Goal: Find specific page/section: Find specific page/section

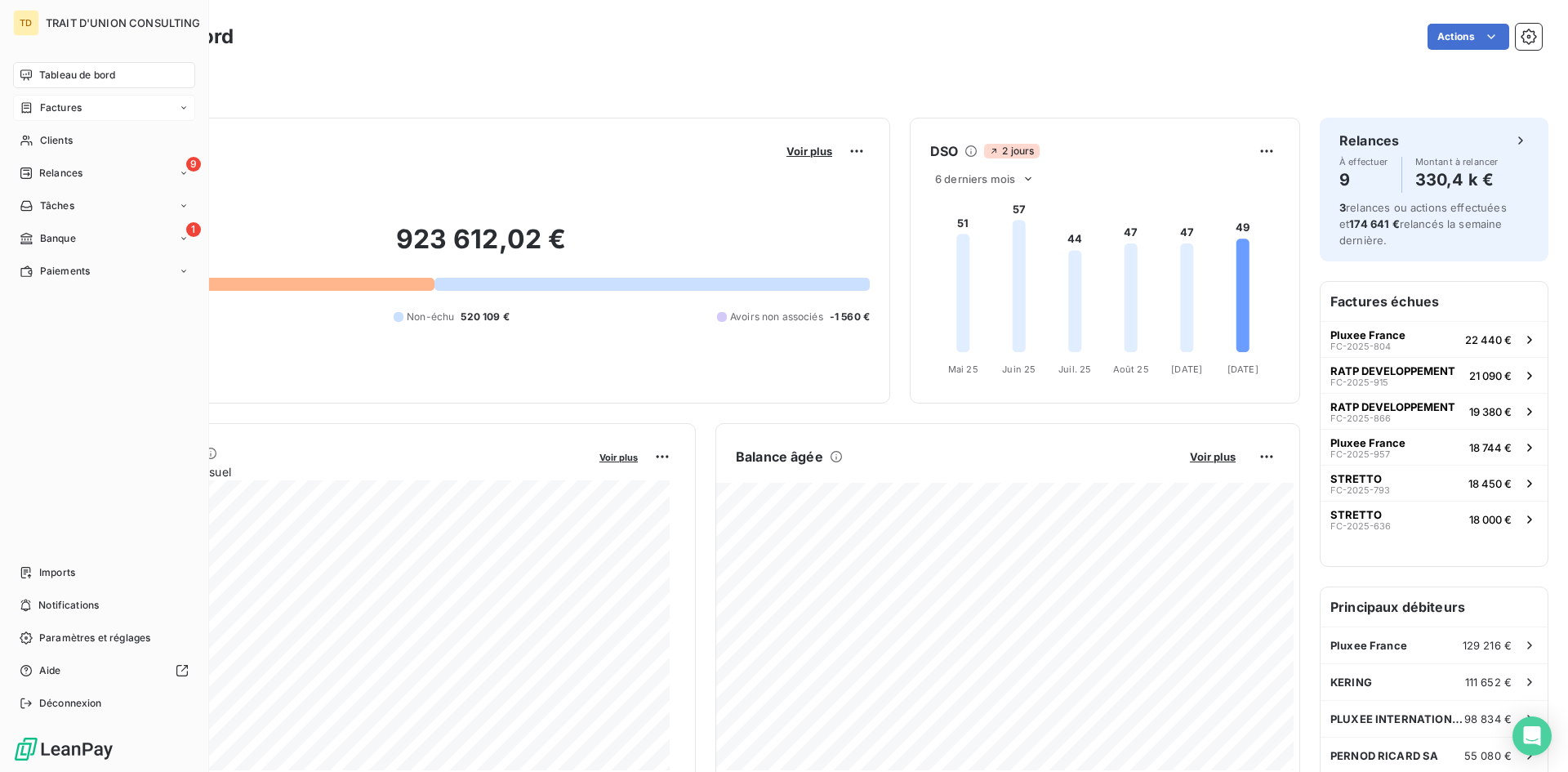
click at [63, 100] on div "Factures" at bounding box center [104, 107] width 182 height 26
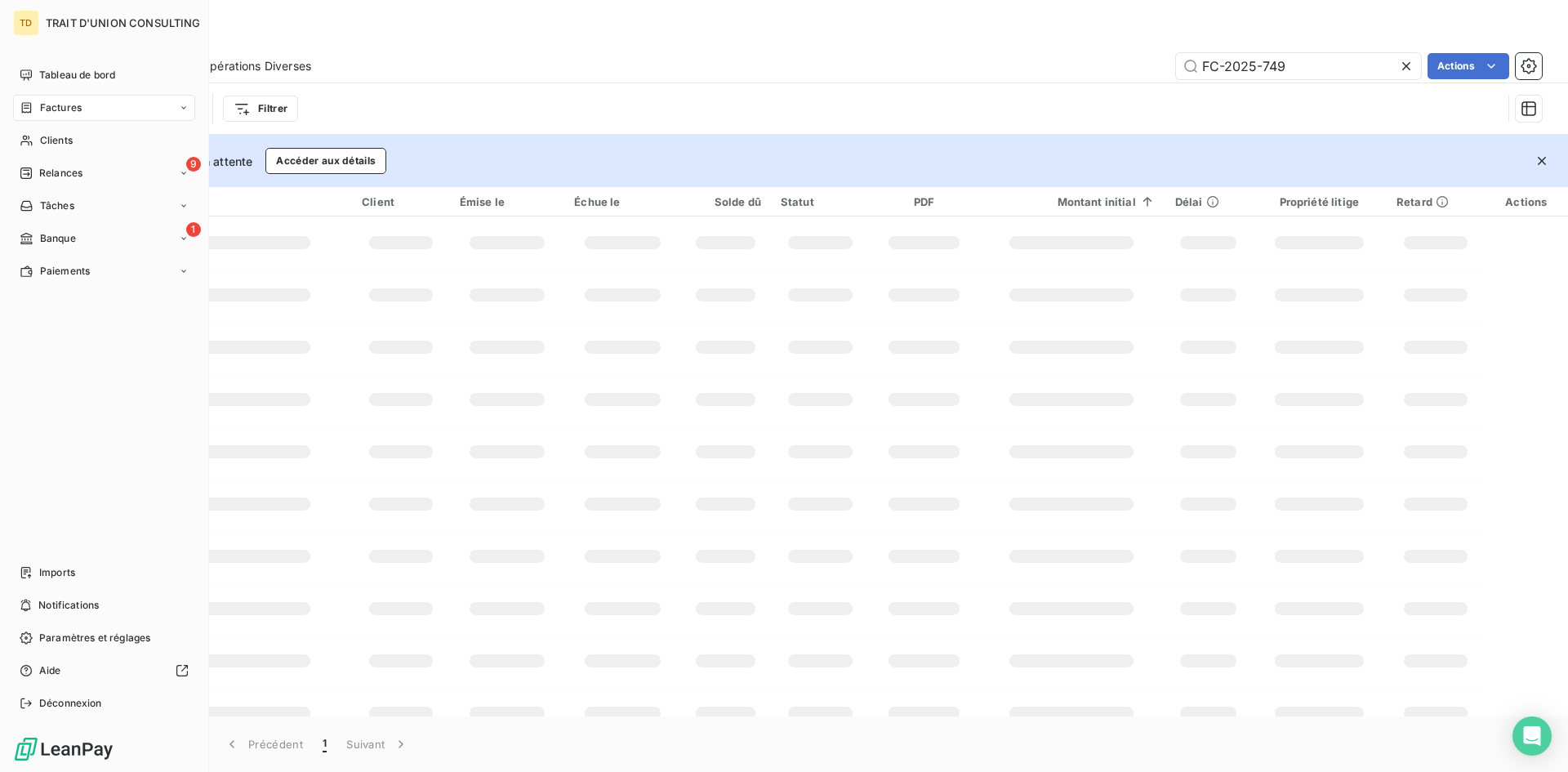
click at [37, 100] on div "Factures" at bounding box center [104, 107] width 182 height 26
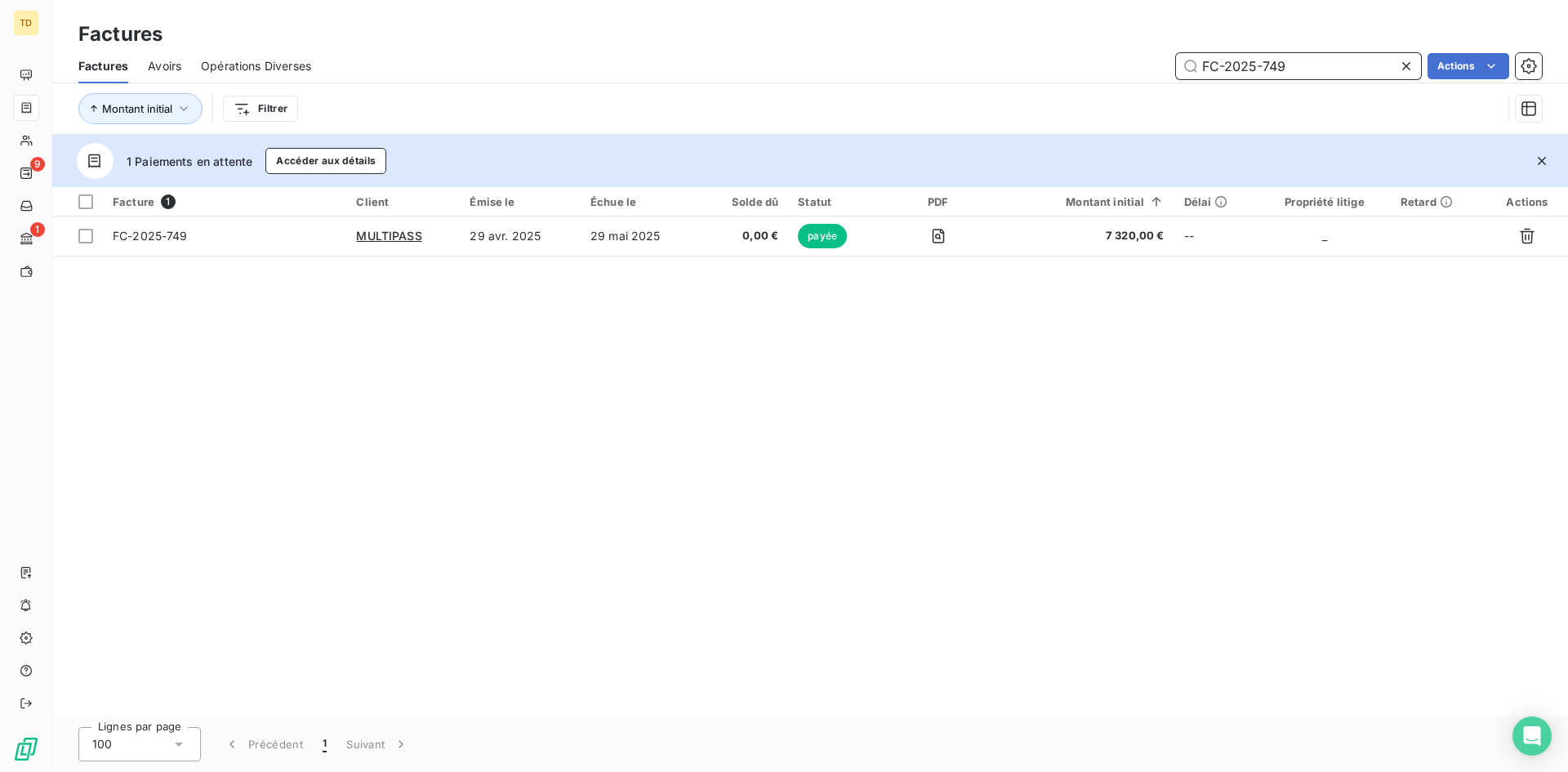
drag, startPoint x: 1292, startPoint y: 65, endPoint x: 1155, endPoint y: 66, distance: 137.0
click at [1155, 66] on div "FC-2025-749 Actions" at bounding box center [937, 66] width 1211 height 26
click at [1293, 67] on input "FC-2025-749" at bounding box center [1298, 66] width 245 height 26
drag, startPoint x: 1293, startPoint y: 65, endPoint x: 1159, endPoint y: 65, distance: 134.0
click at [1159, 65] on div "FC-2025-749 Actions" at bounding box center [937, 66] width 1211 height 26
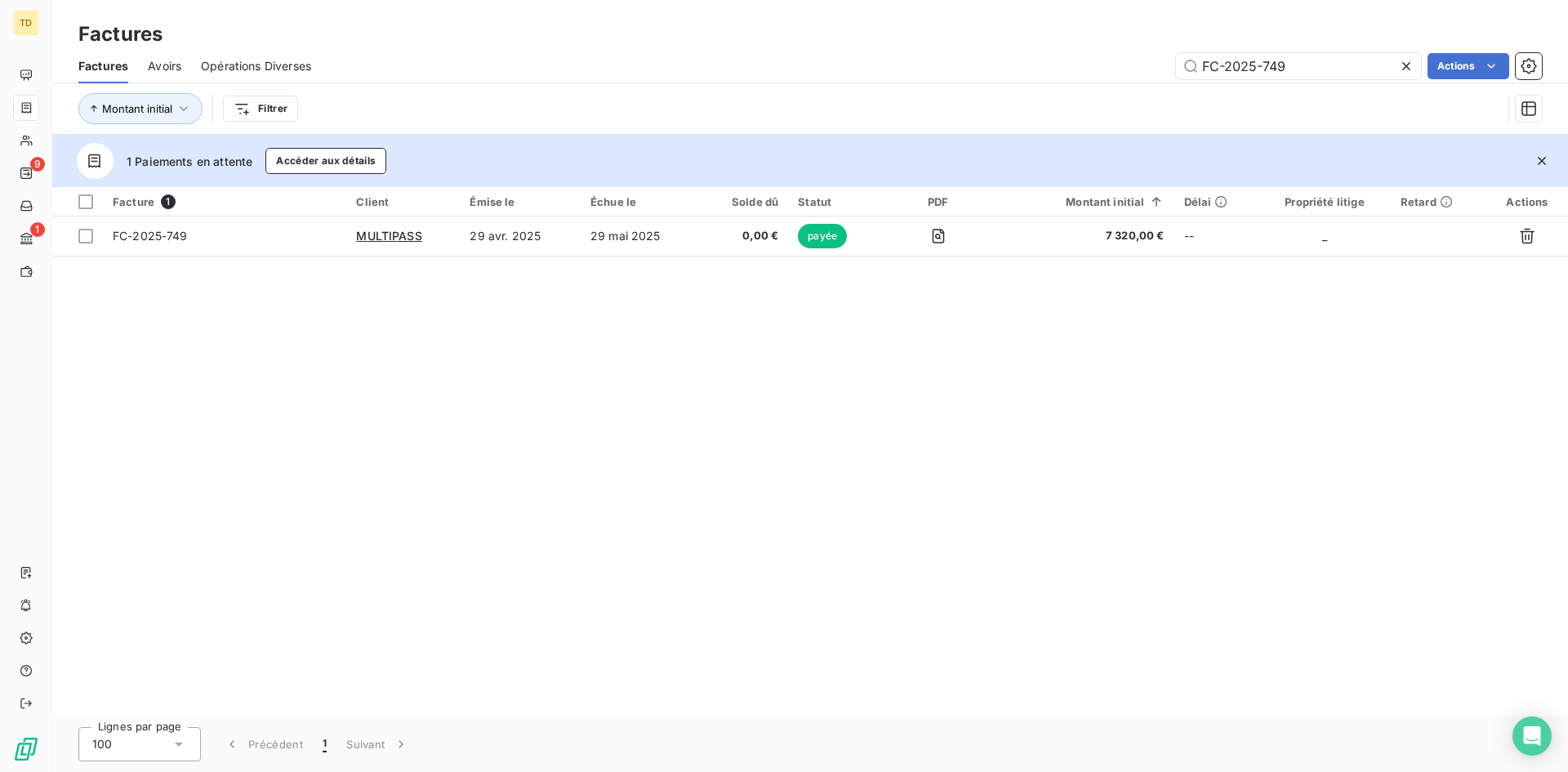
click at [720, 50] on div "Factures Avoirs Opérations Diverses FC-2025-749 Actions" at bounding box center [810, 66] width 1516 height 34
click at [1338, 59] on input "FC-2025-749" at bounding box center [1298, 66] width 245 height 26
click at [1338, 61] on input "FC-2025-749" at bounding box center [1298, 66] width 245 height 26
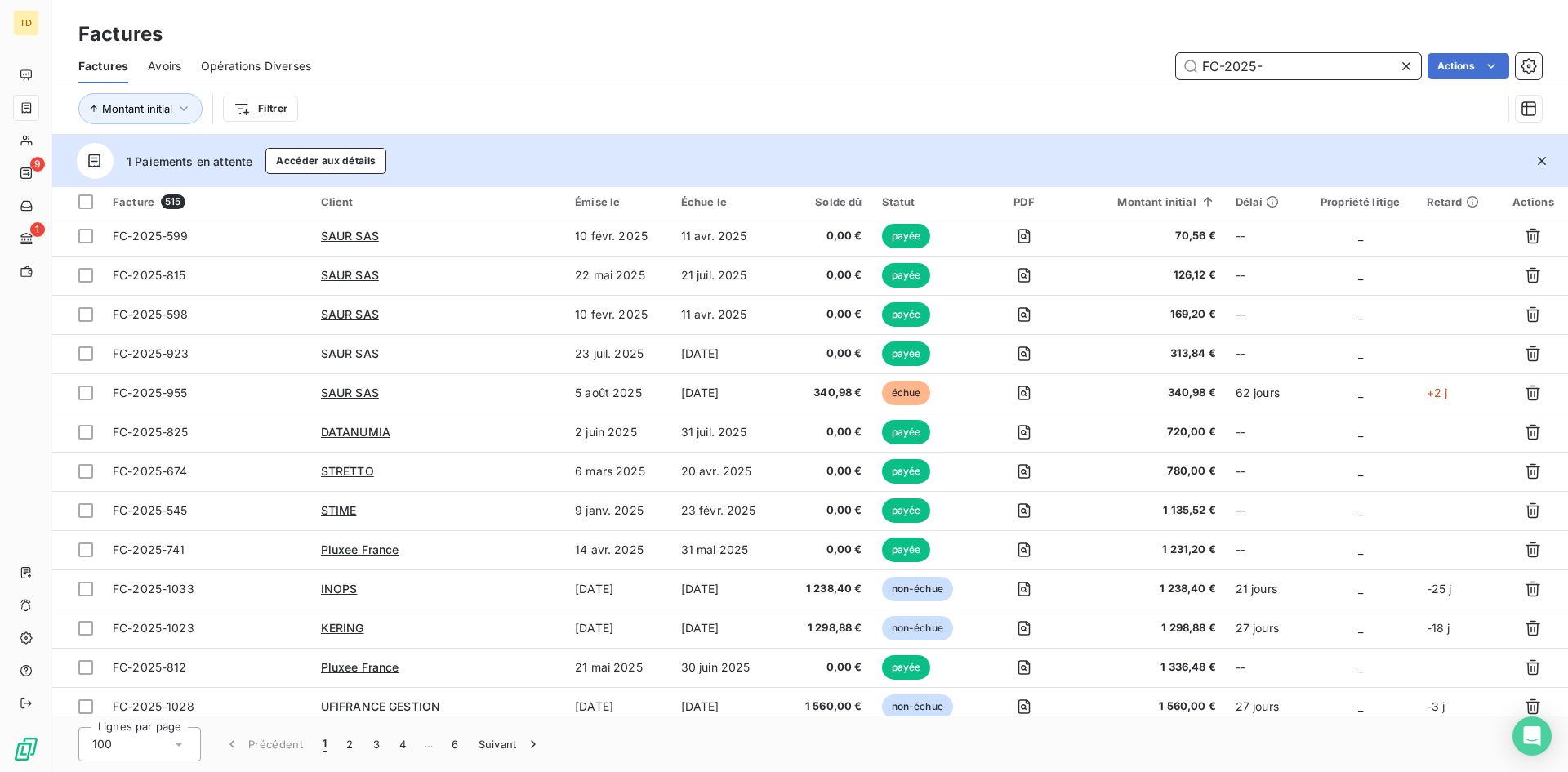
click at [1209, 63] on input "FC-2025-" at bounding box center [1298, 66] width 245 height 26
click at [1269, 63] on input "FC-2025-" at bounding box center [1298, 66] width 245 height 26
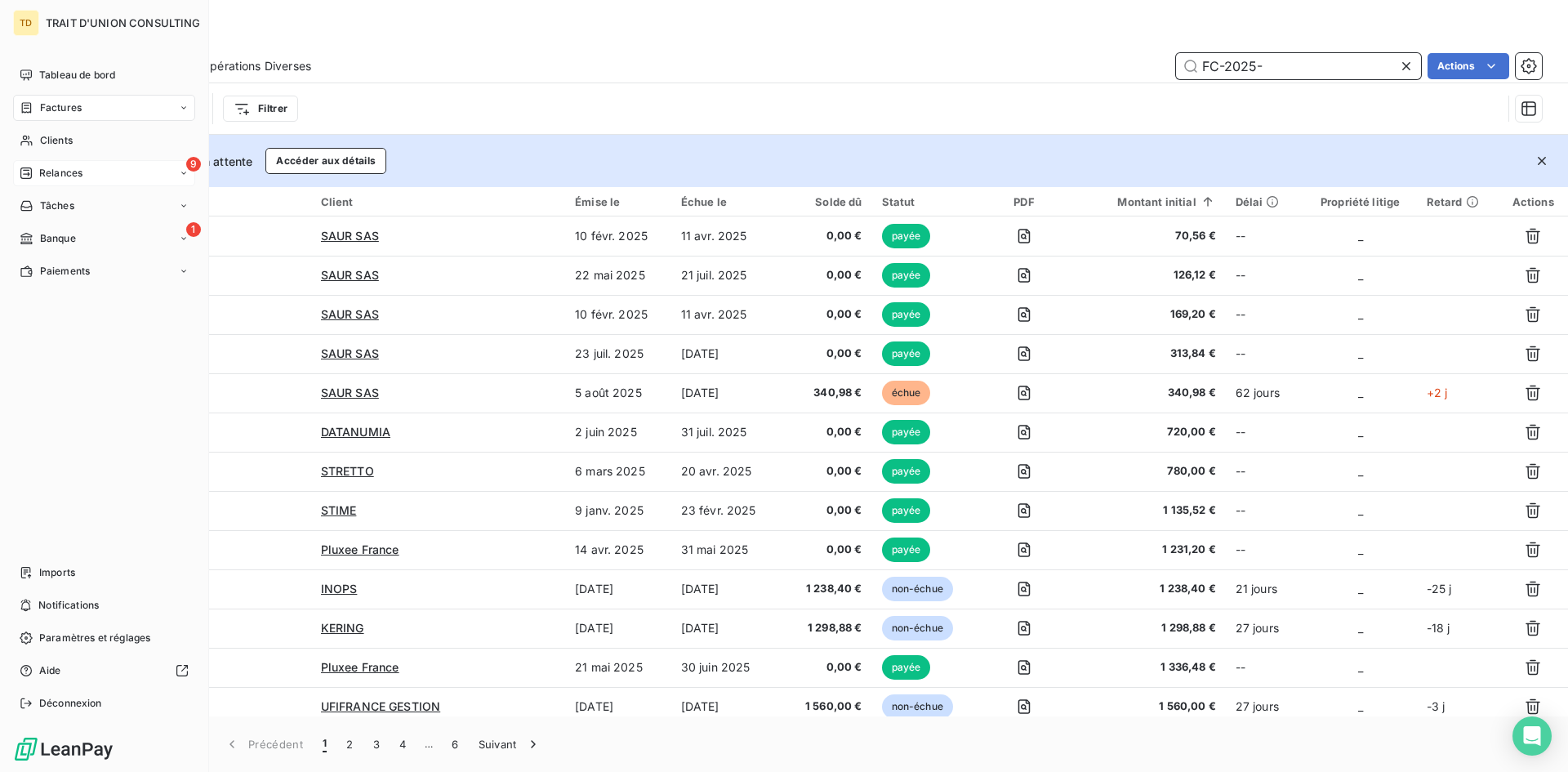
type input "FC-2025-"
click at [90, 168] on div "9 Relances" at bounding box center [104, 172] width 182 height 26
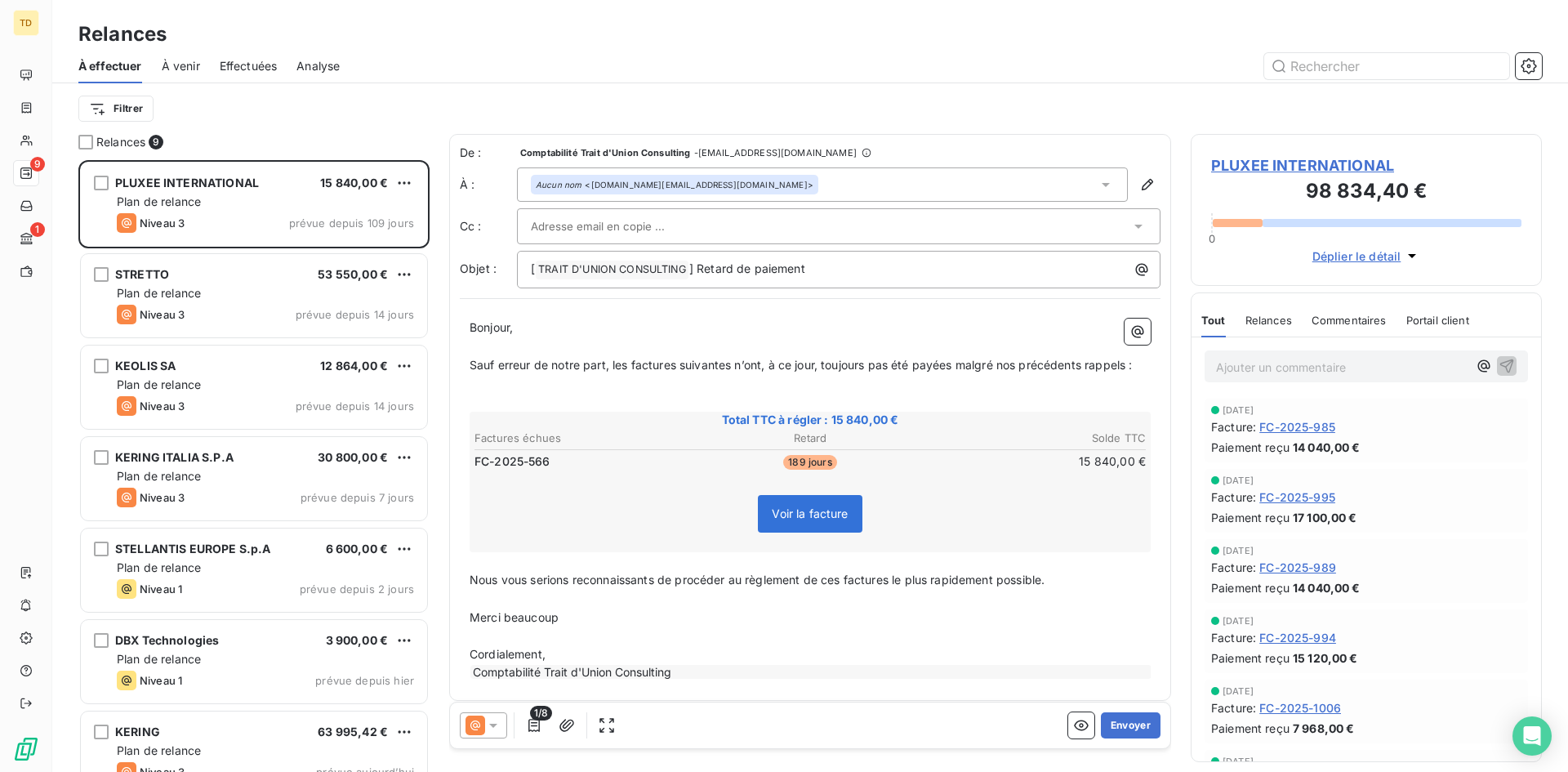
scroll to position [600, 339]
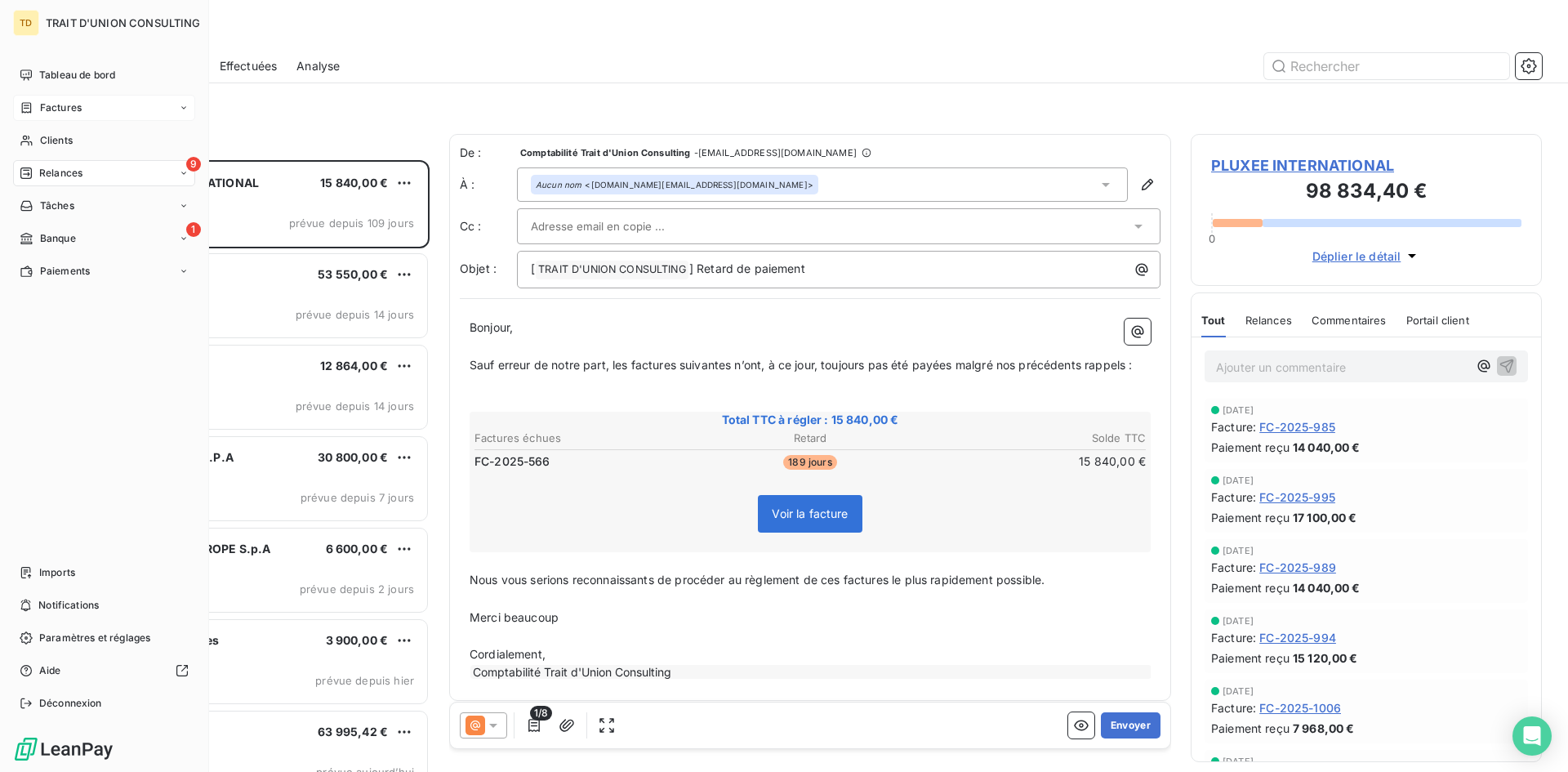
click at [83, 114] on div "Factures" at bounding box center [104, 107] width 182 height 26
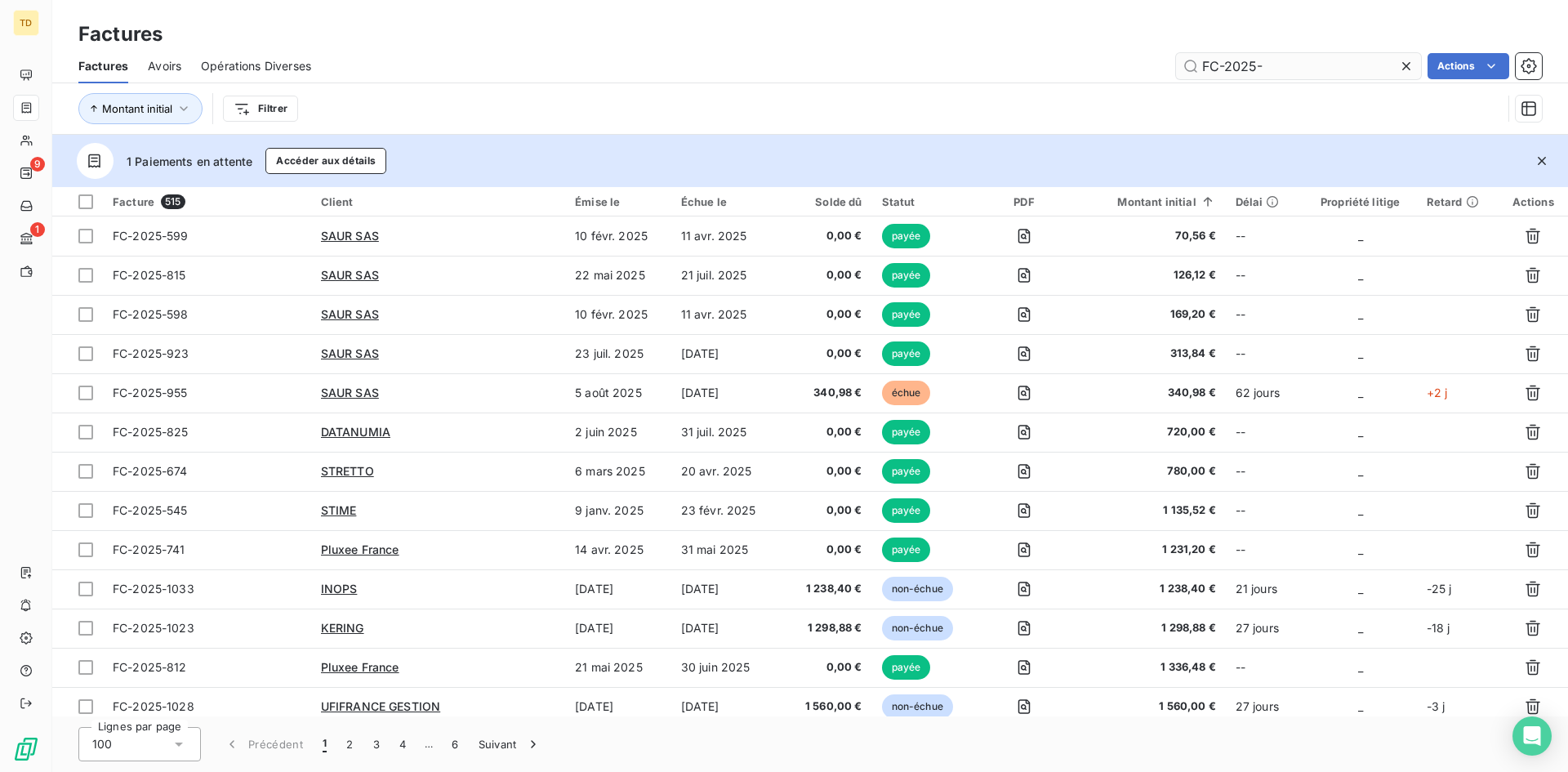
click at [1347, 53] on input "FC-2025-" at bounding box center [1298, 66] width 245 height 26
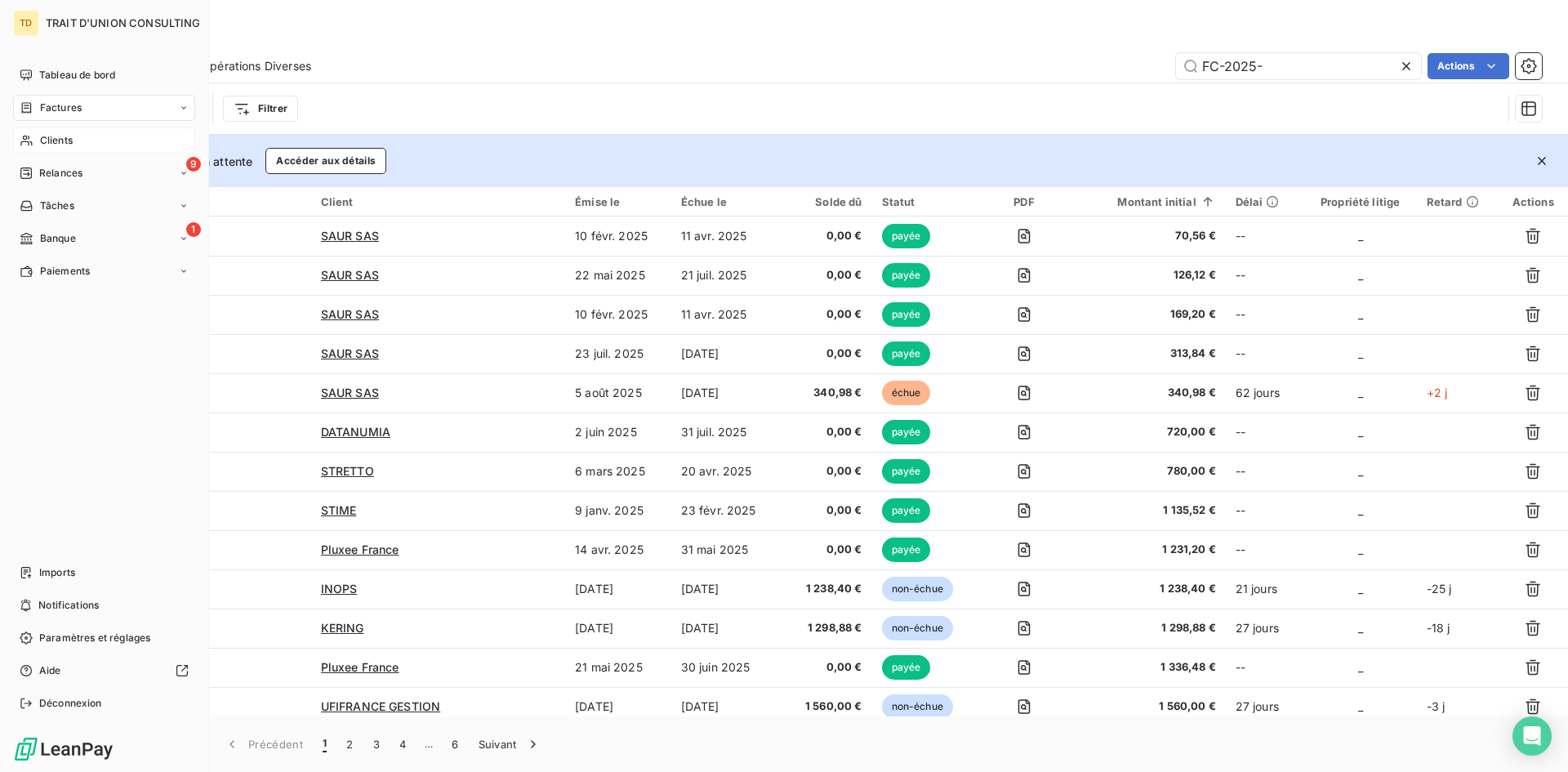
click at [69, 143] on span "Clients" at bounding box center [56, 141] width 32 height 15
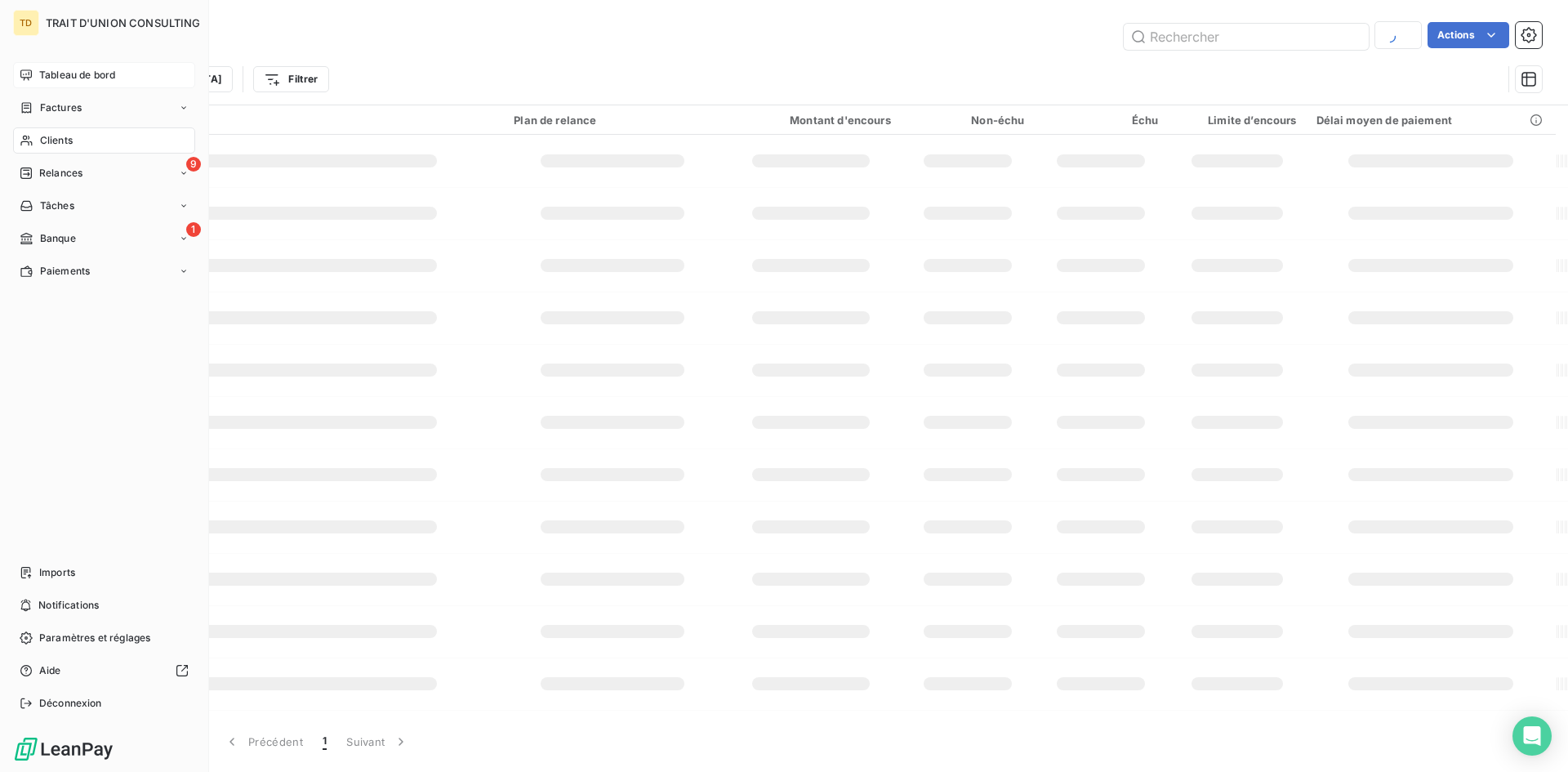
click at [57, 70] on span "Tableau de bord" at bounding box center [77, 75] width 76 height 15
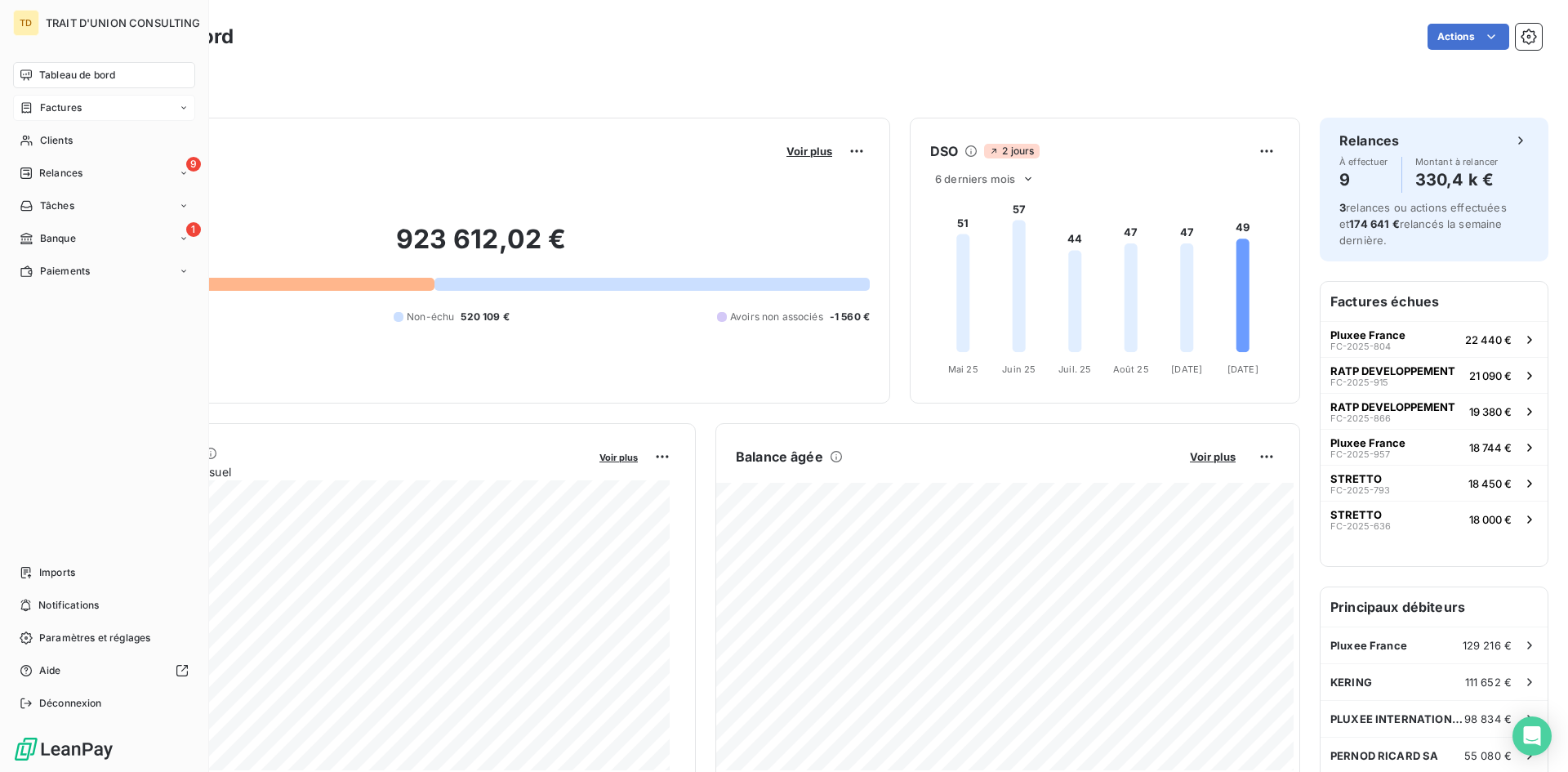
click at [41, 116] on div "Factures" at bounding box center [104, 107] width 182 height 26
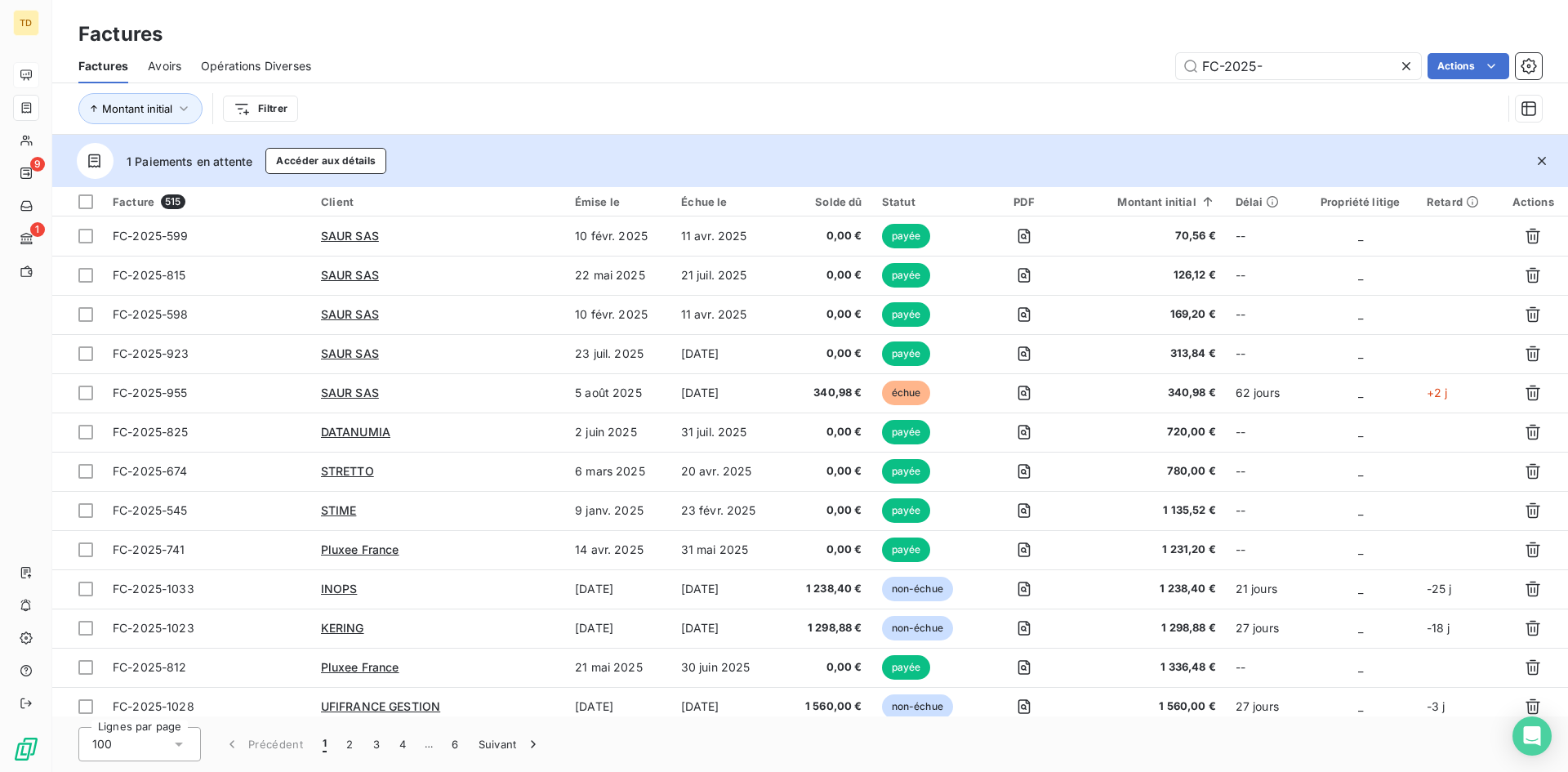
click at [979, 31] on div "Factures Factures Avoirs Opérations Diverses FC-2025- Actions Montant initial F…" at bounding box center [810, 67] width 1516 height 135
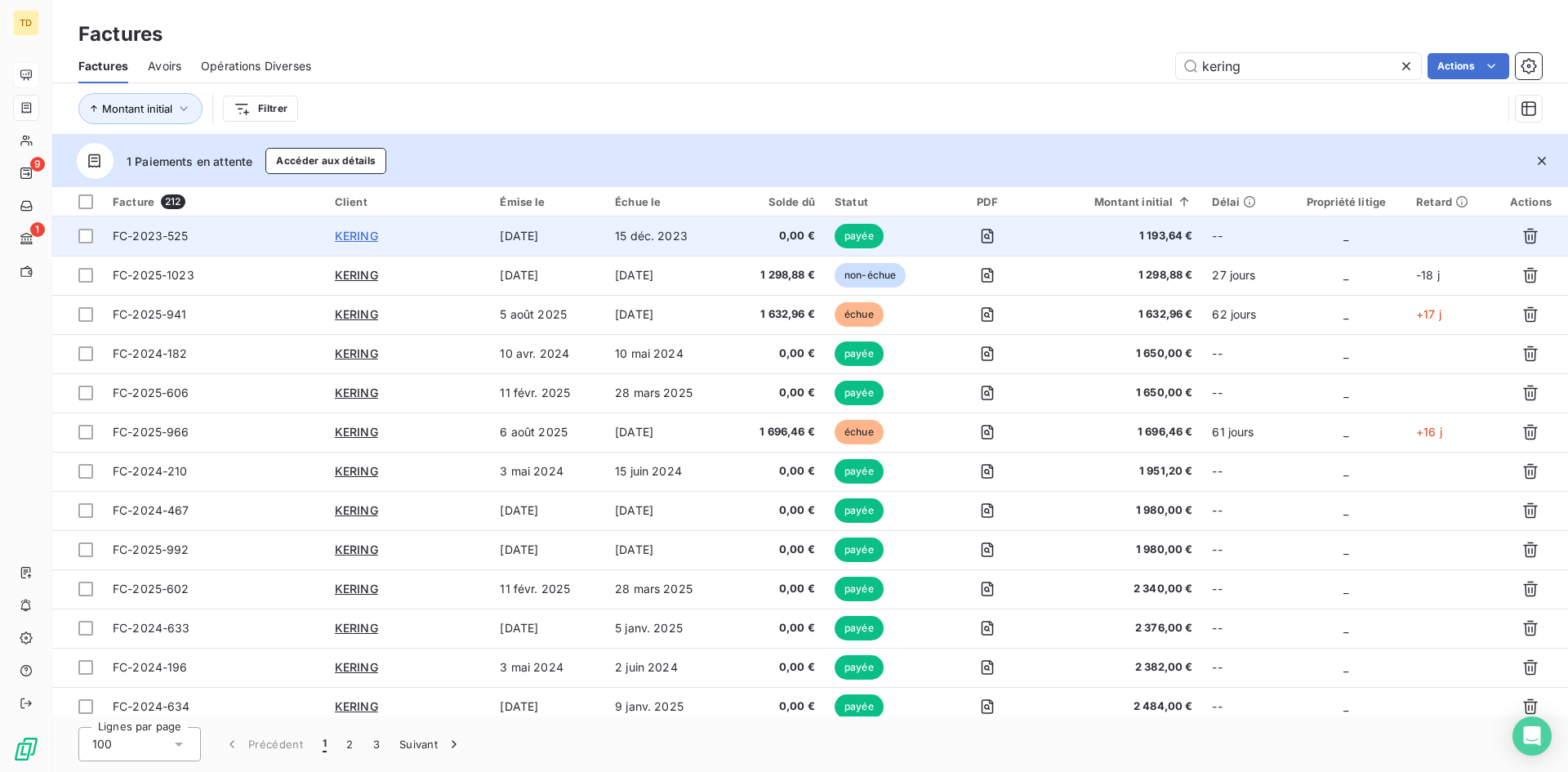
type input "kering"
click at [364, 230] on span "KERING" at bounding box center [357, 235] width 43 height 14
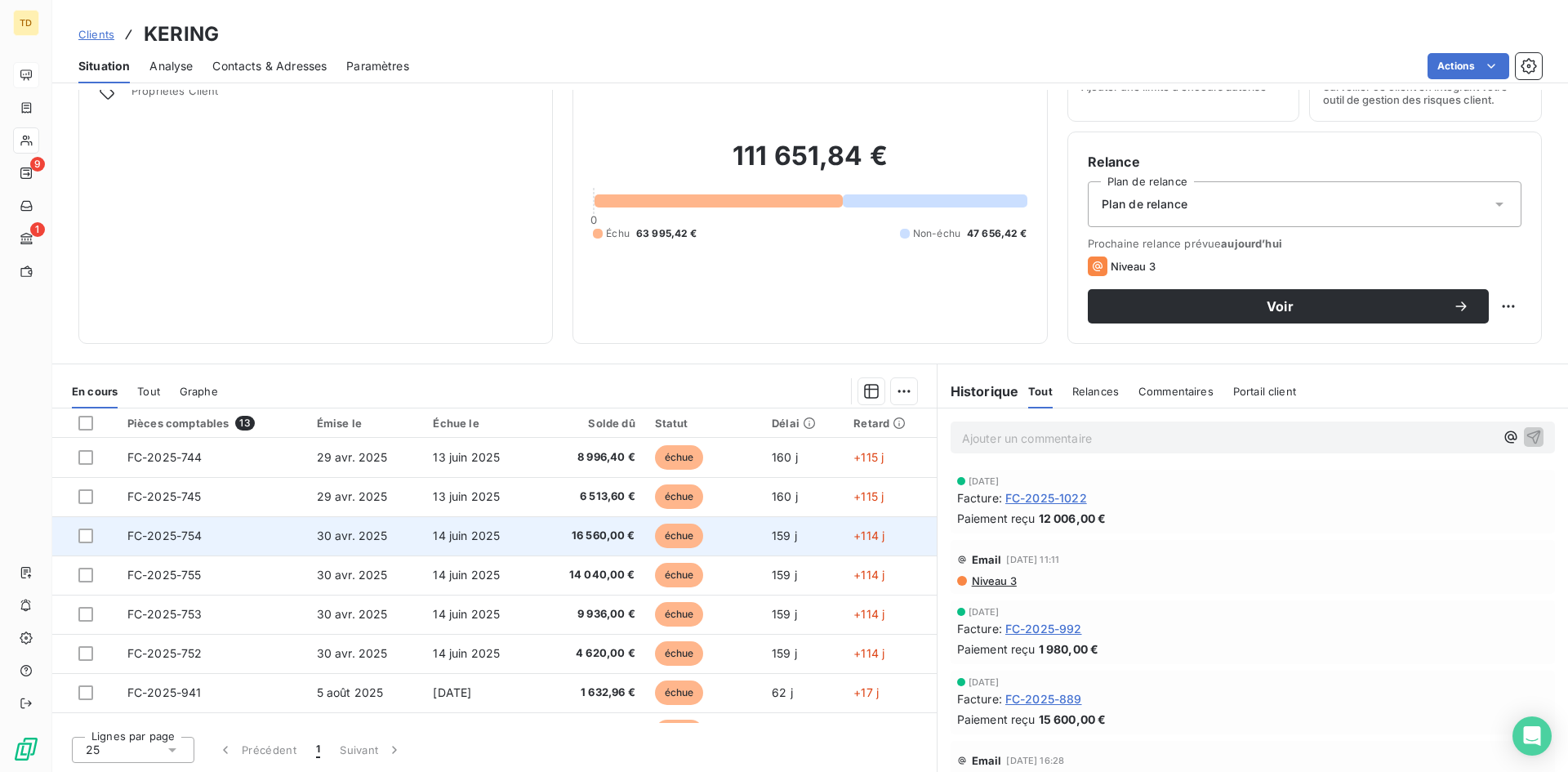
click at [443, 547] on td "14 juin 2025" at bounding box center [479, 535] width 111 height 39
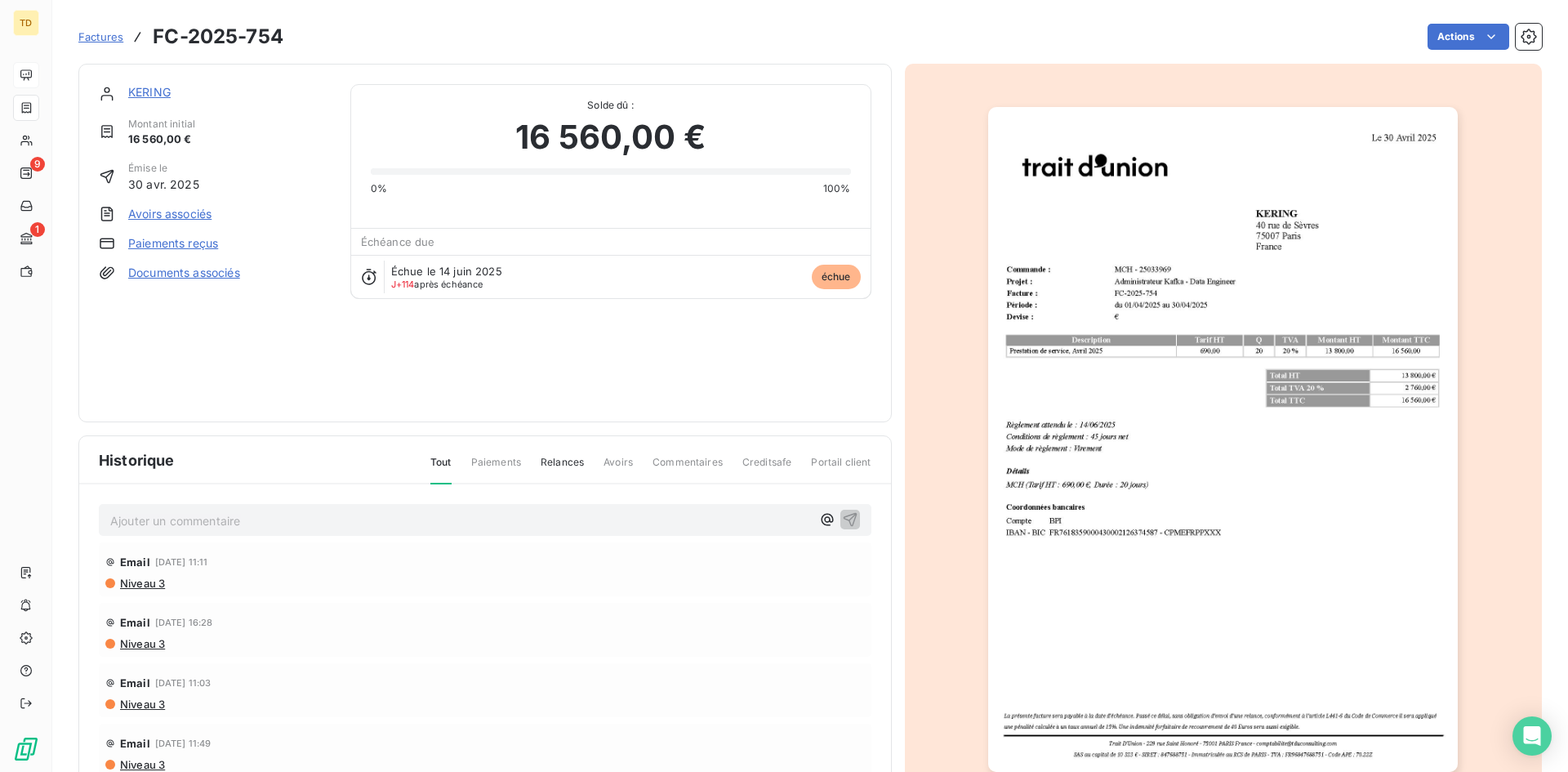
click at [109, 34] on span "Factures" at bounding box center [101, 37] width 45 height 13
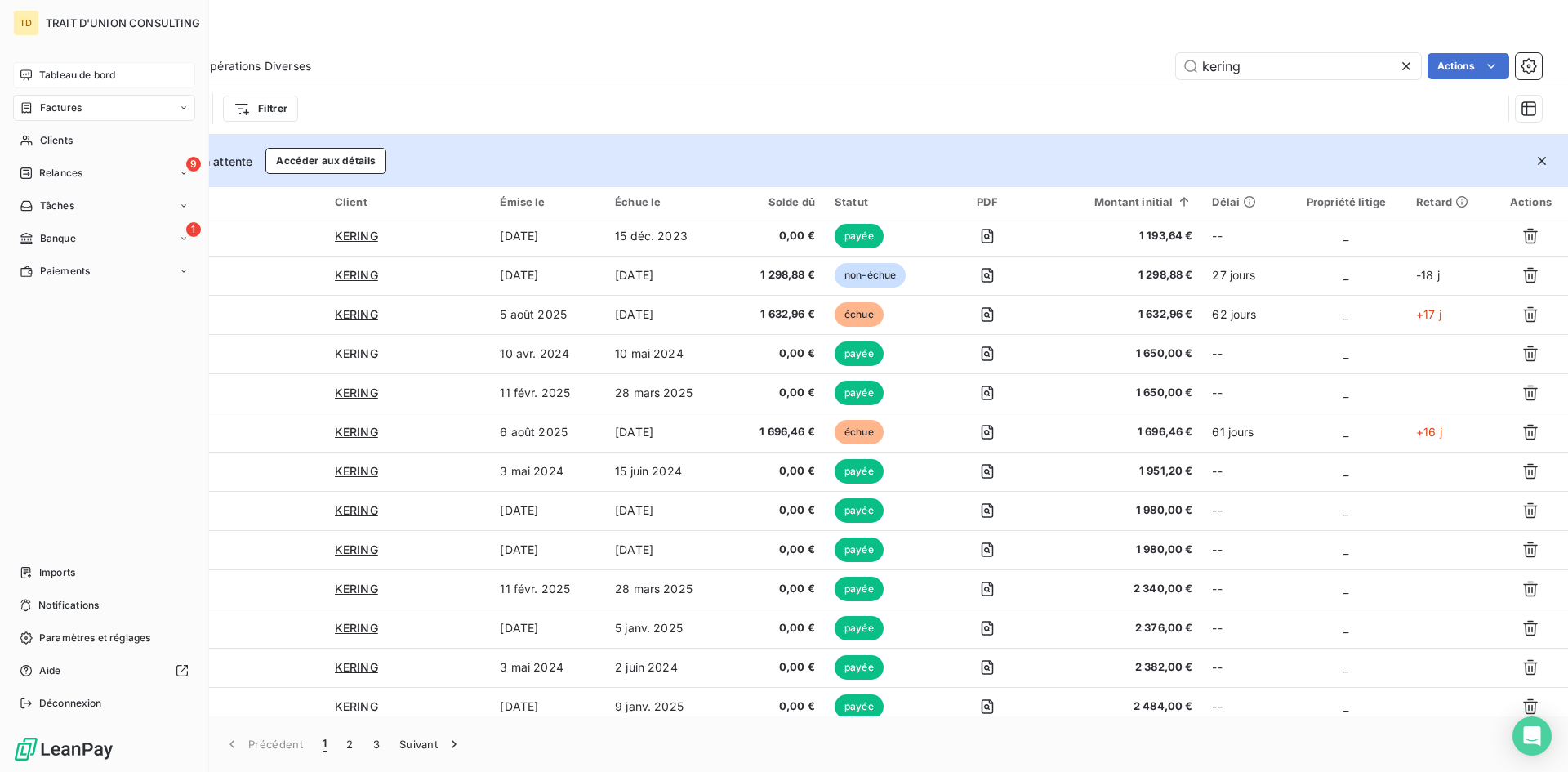
click at [63, 82] on div "Tableau de bord" at bounding box center [104, 75] width 182 height 26
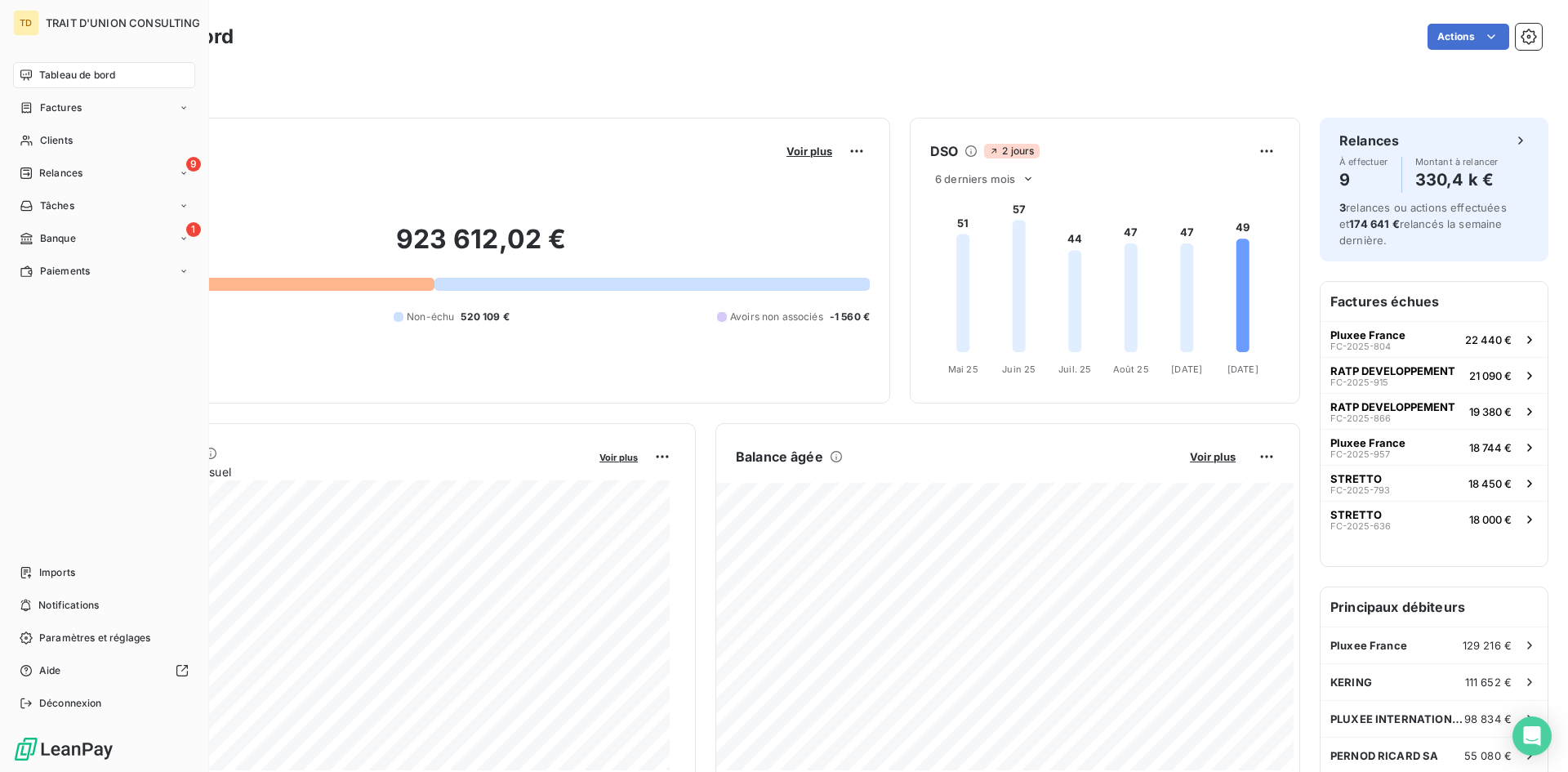
click at [30, 71] on icon at bounding box center [27, 75] width 13 height 13
click at [62, 71] on span "Tableau de bord" at bounding box center [77, 75] width 76 height 15
